Goal: Task Accomplishment & Management: Manage account settings

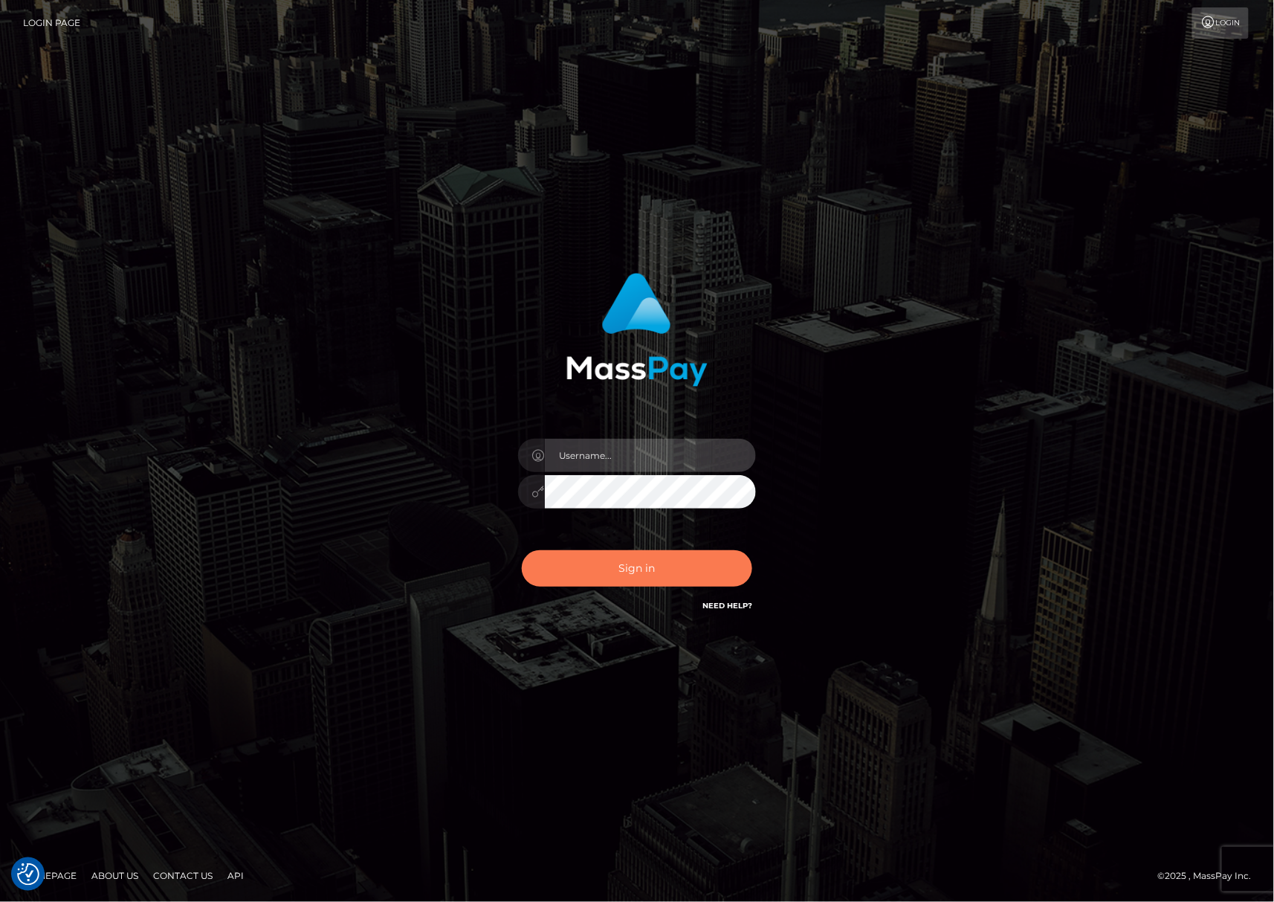
type input "[PERSON_NAME].Silversocial"
click at [669, 569] on button "Sign in" at bounding box center [637, 568] width 230 height 36
type input "Joyce.Silversocial"
click at [610, 563] on button "Sign in" at bounding box center [637, 568] width 230 height 36
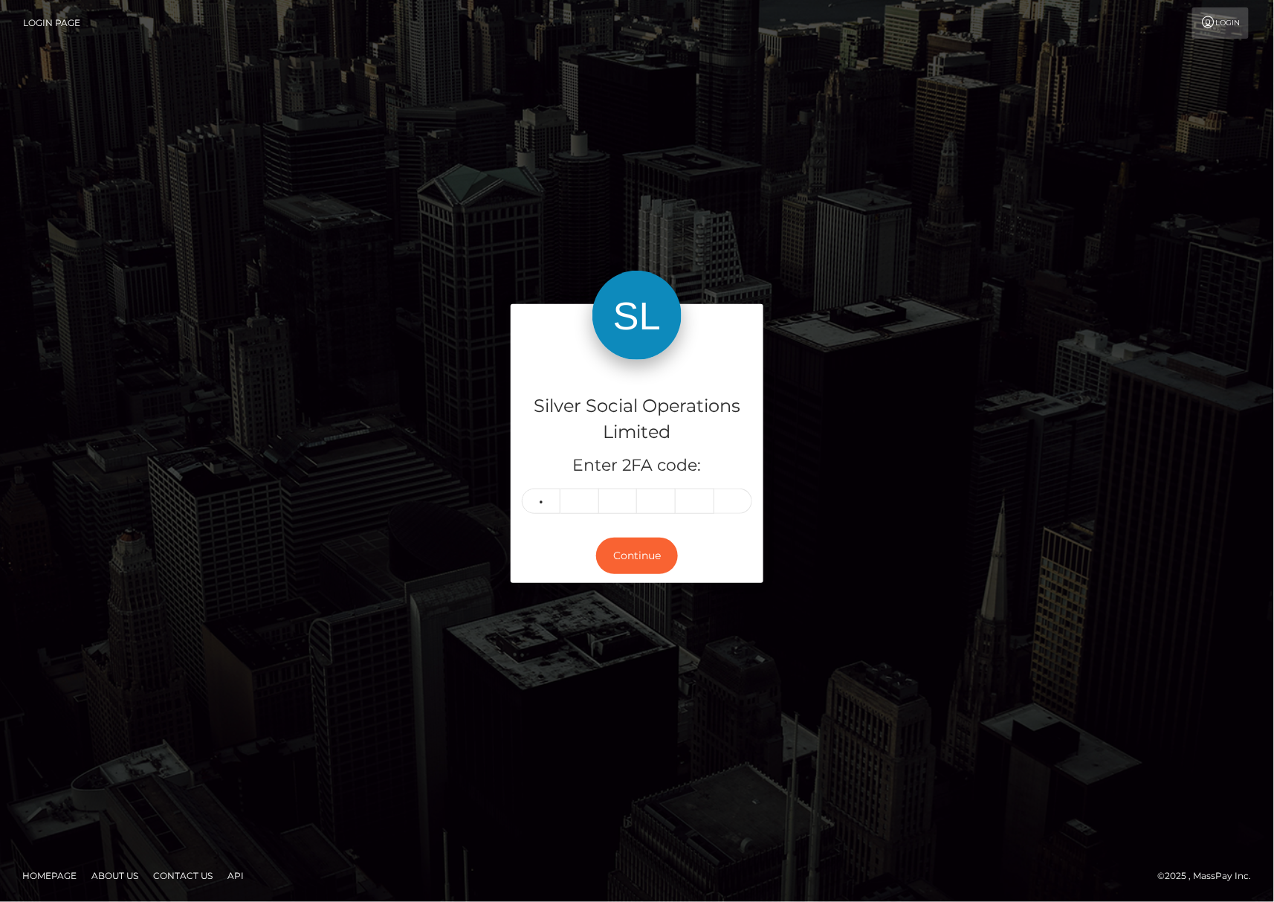
type input "9"
type input "3"
type input "7"
type input "1"
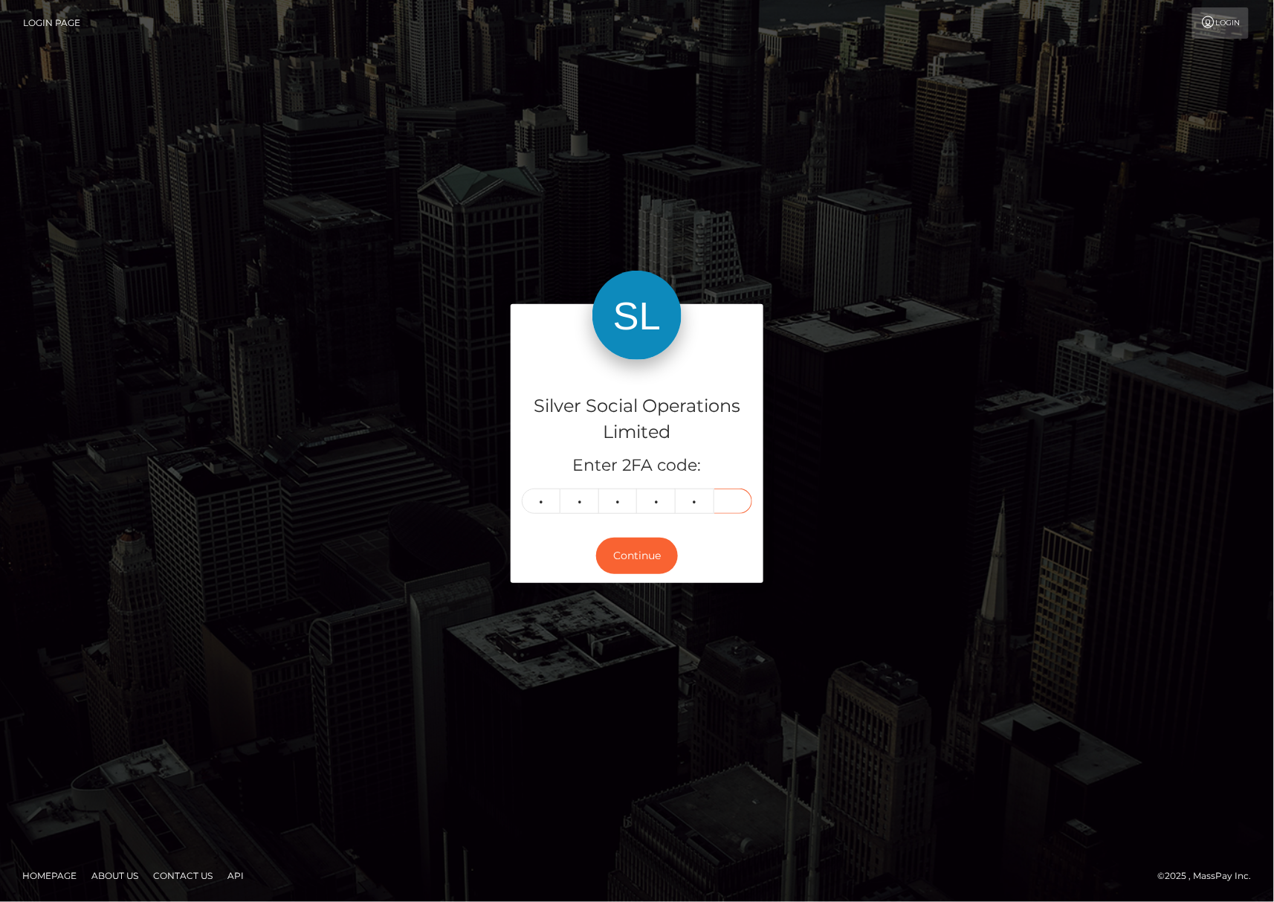
type input "1"
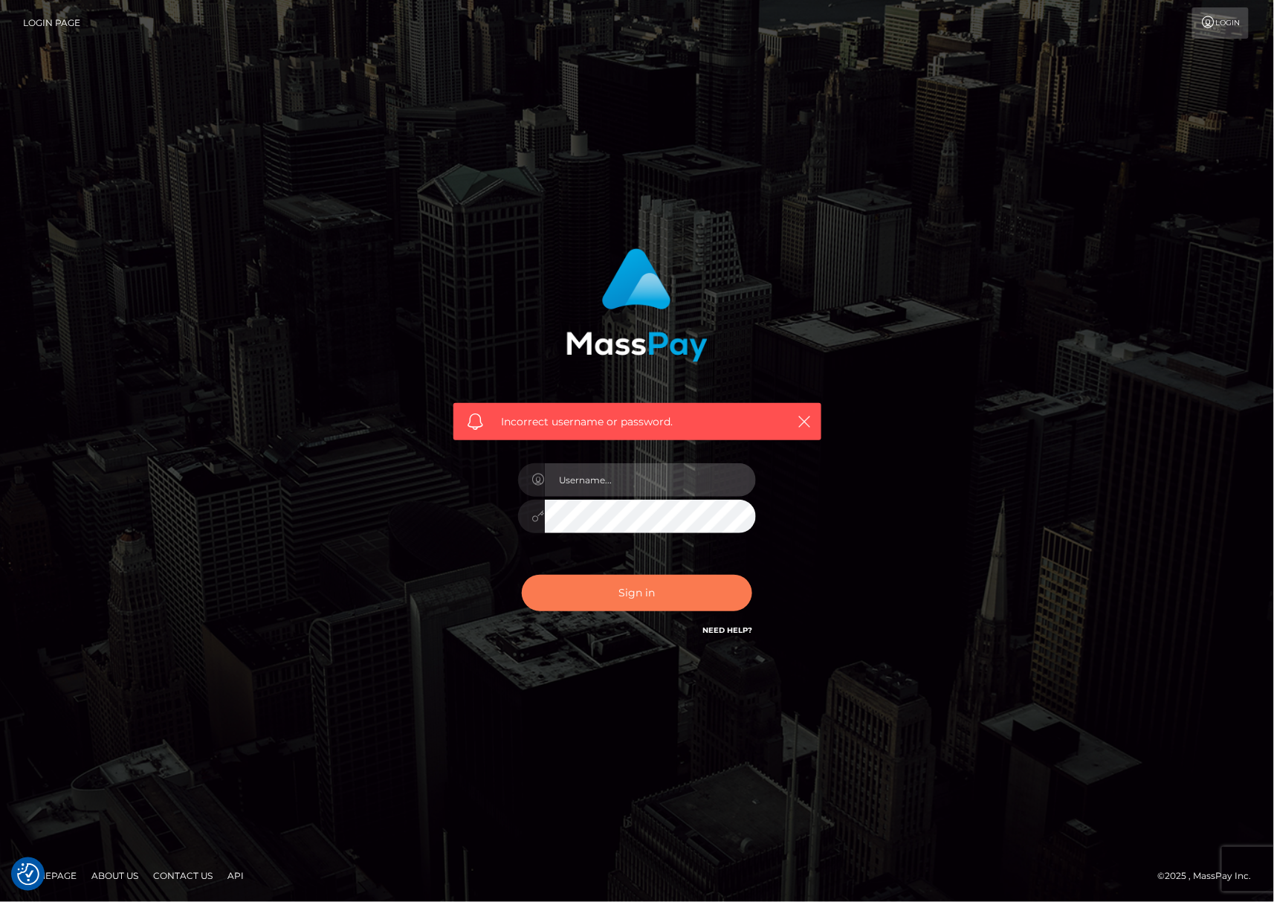
type input "[PERSON_NAME].Silversocial"
click at [608, 578] on button "Sign in" at bounding box center [637, 593] width 230 height 36
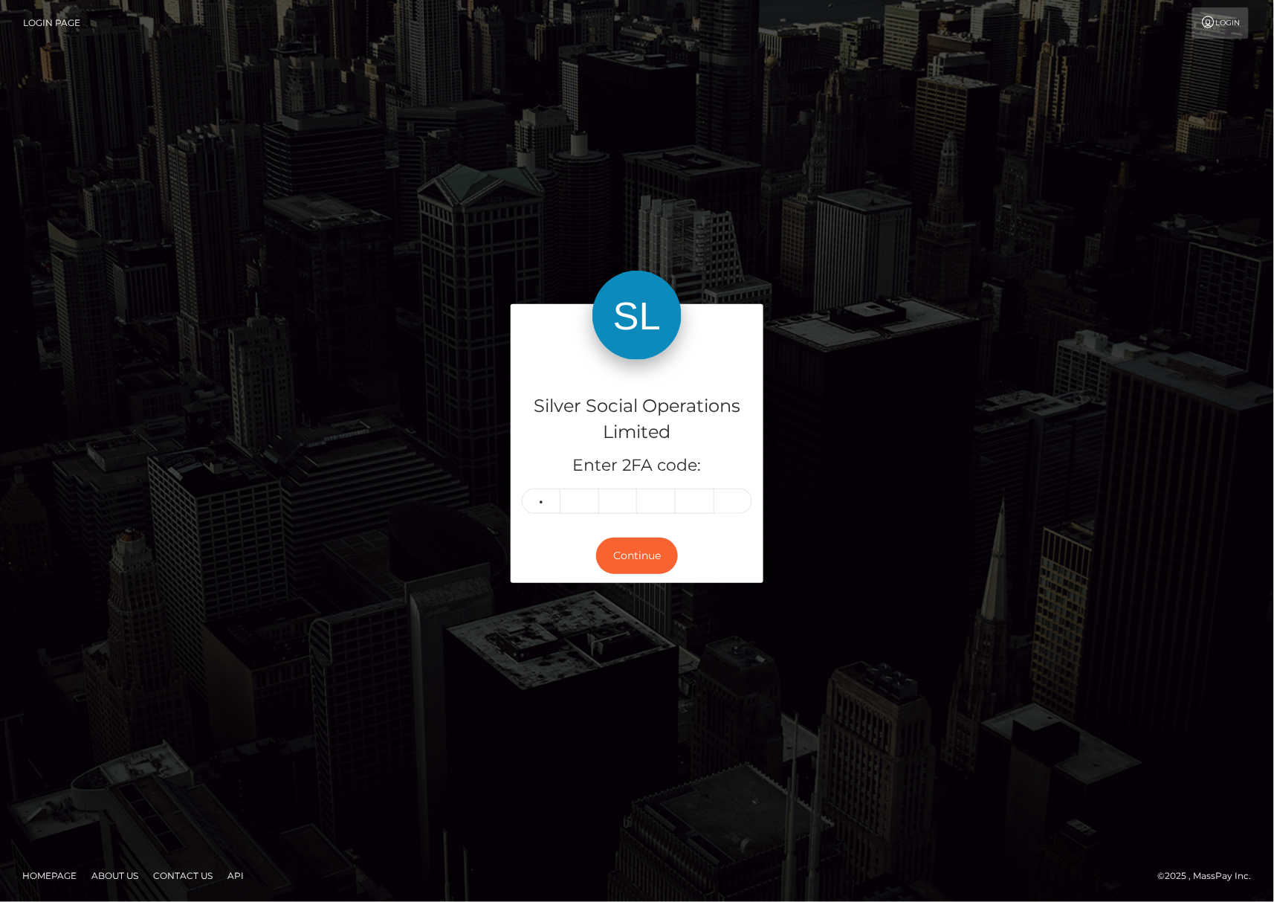
type input "4"
type input "6"
type input "7"
type input "6"
type input "3"
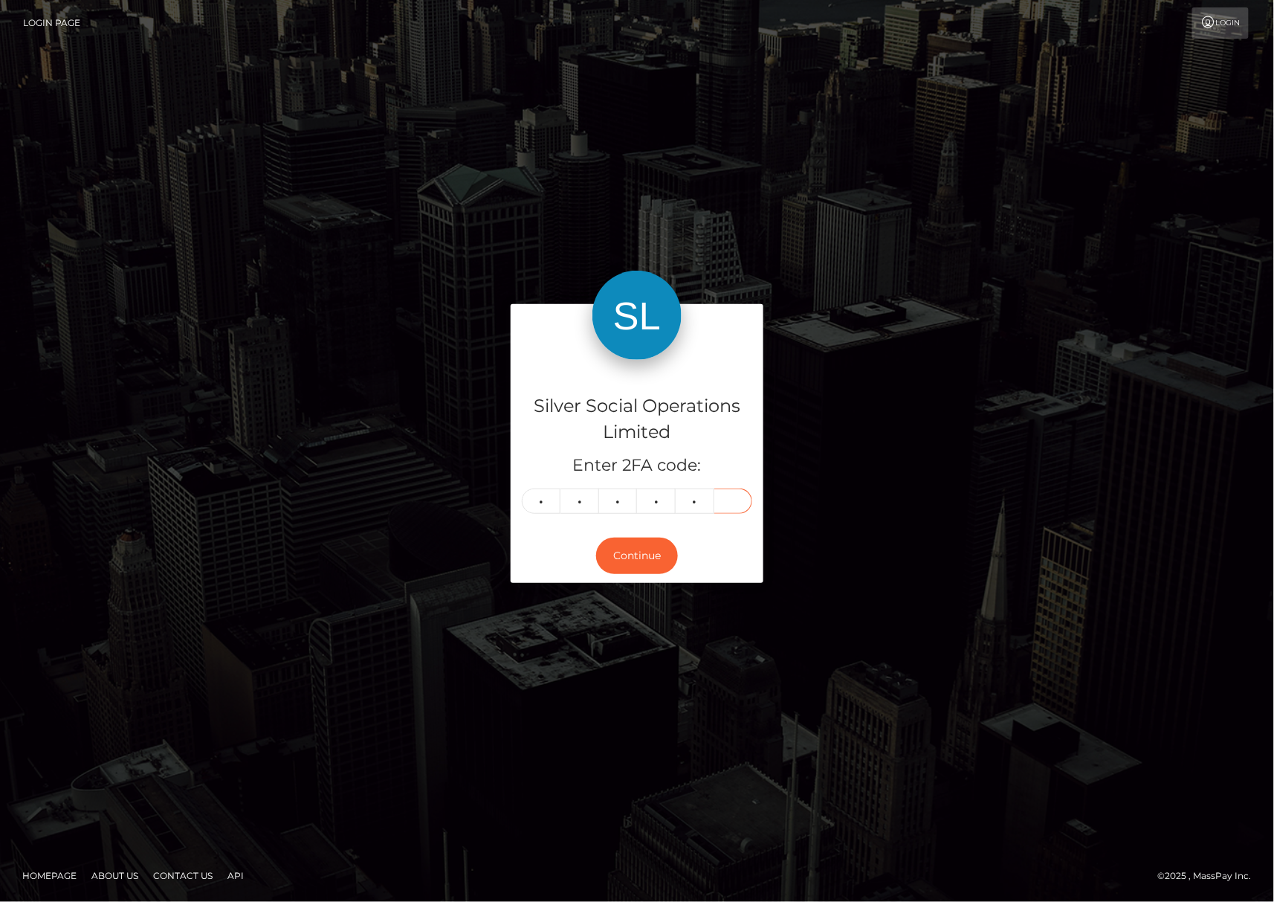
type input "5"
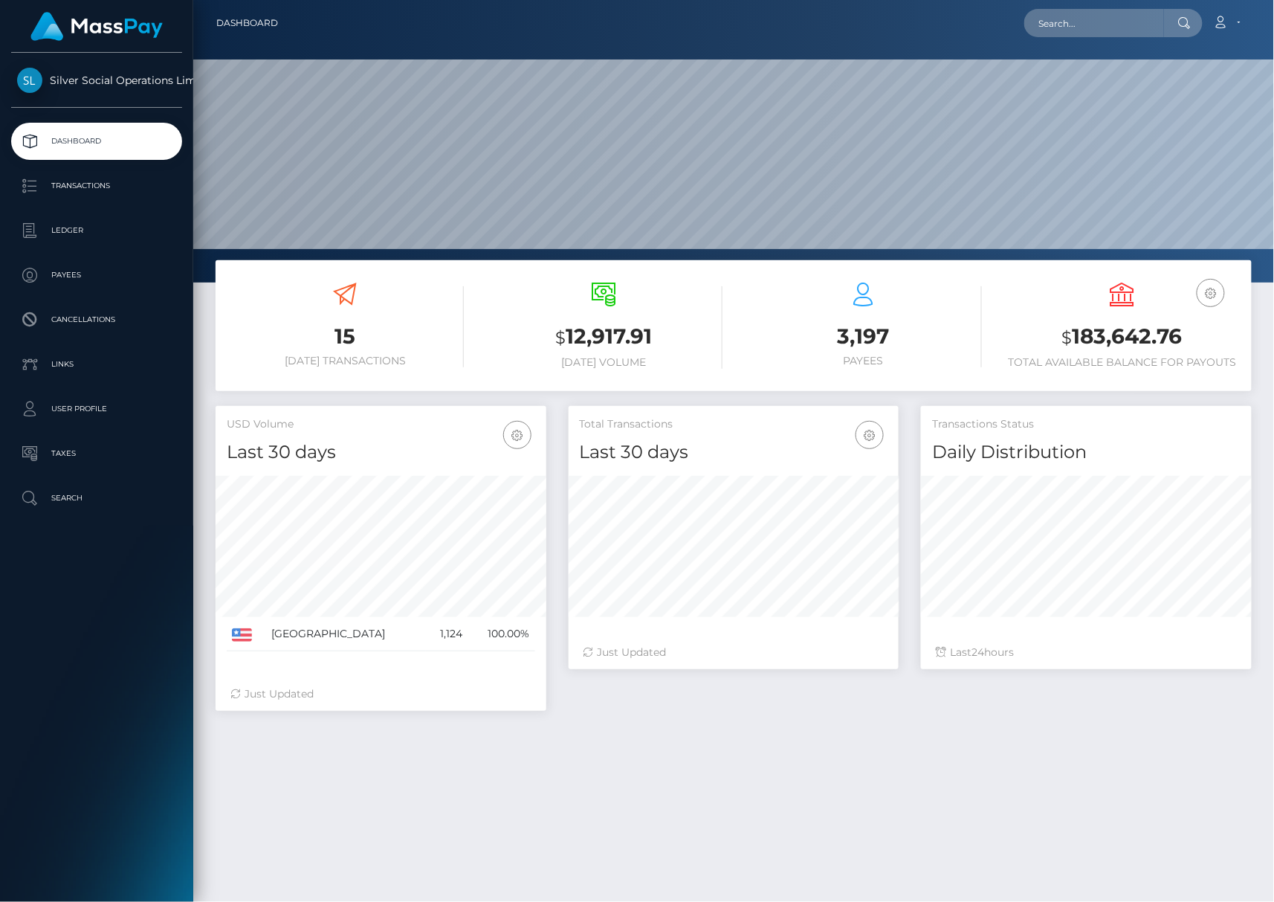
scroll to position [283, 1081]
drag, startPoint x: 1051, startPoint y: 340, endPoint x: 1240, endPoint y: 337, distance: 189.6
click at [1240, 337] on h3 "$ 183,642.76" at bounding box center [1122, 337] width 237 height 30
copy h3 "$ 183,642.76"
